Goal: Task Accomplishment & Management: Manage account settings

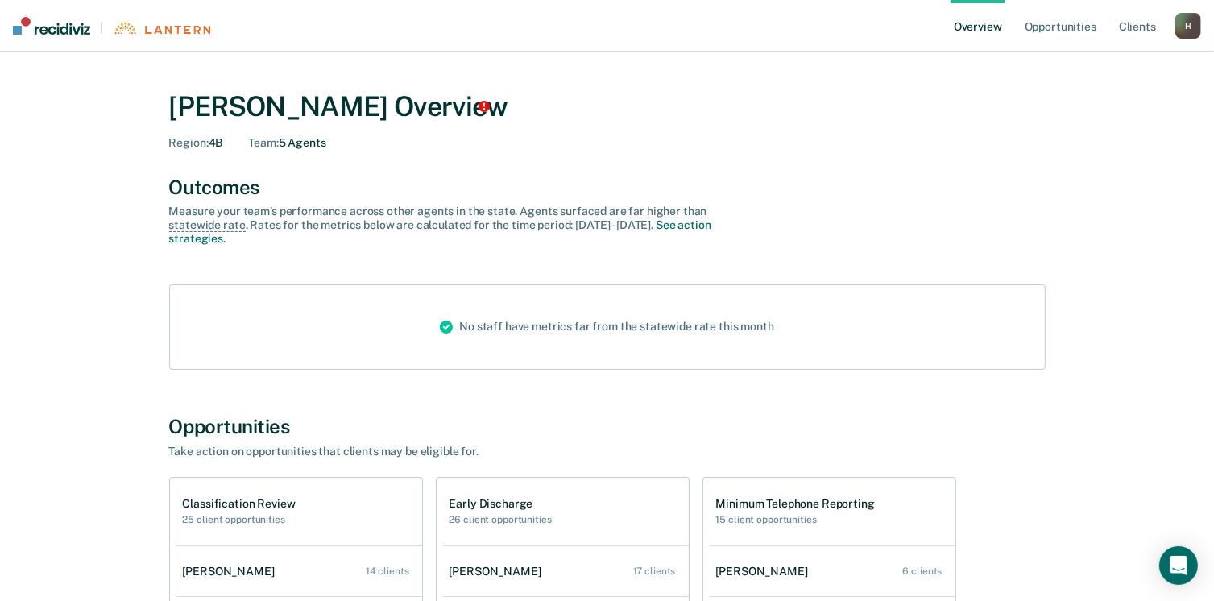
click at [1189, 34] on div "H" at bounding box center [1188, 26] width 26 height 26
click at [1086, 107] on link "Log Out" at bounding box center [1123, 104] width 130 height 14
